Goal: Download file/media

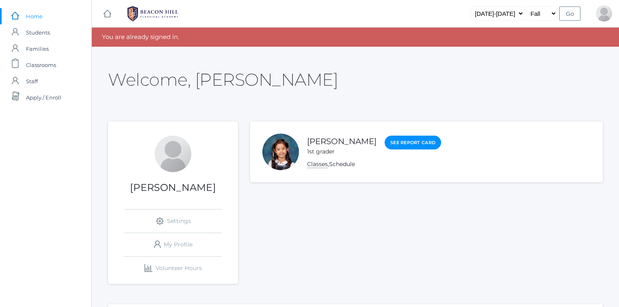
click at [316, 164] on link "Classes" at bounding box center [317, 164] width 21 height 8
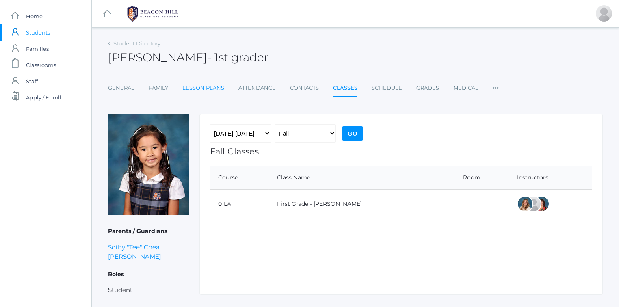
click at [203, 89] on link "Lesson Plans" at bounding box center [203, 88] width 42 height 16
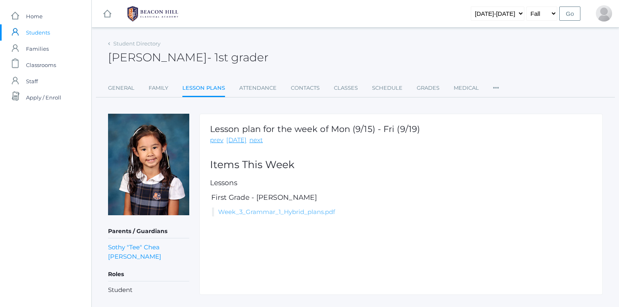
click at [273, 212] on link "Week_3_Grammar_1_Hybrid_plans.pdf" at bounding box center [276, 212] width 117 height 8
click at [595, 51] on link "Sign Out" at bounding box center [595, 51] width 42 height 18
